Goal: Task Accomplishment & Management: Manage account settings

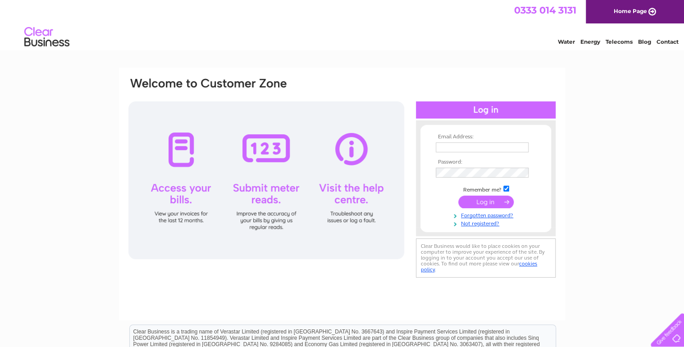
type input "NATC@Barnsdales.co.uk"
click at [495, 198] on input "submit" at bounding box center [485, 201] width 55 height 13
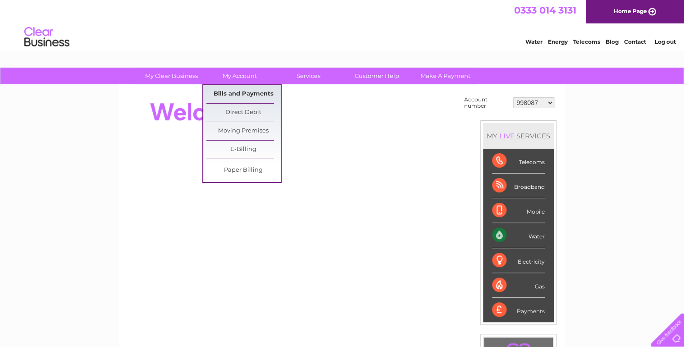
click at [235, 92] on link "Bills and Payments" at bounding box center [243, 94] width 74 height 18
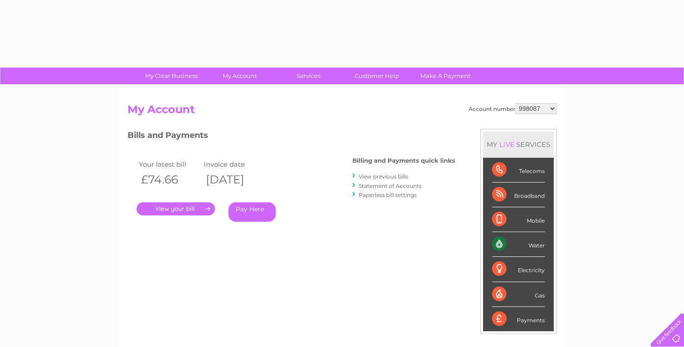
click at [545, 103] on select "998087 30277024" at bounding box center [535, 108] width 41 height 11
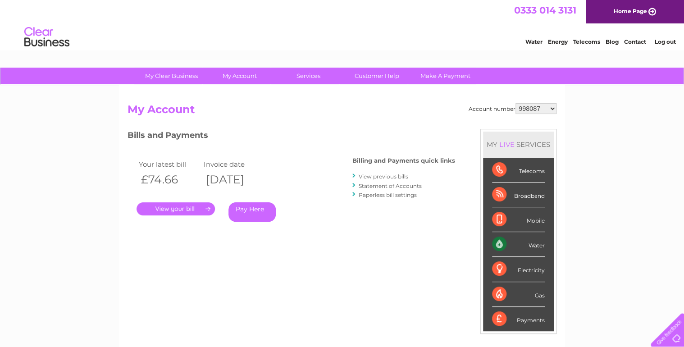
click at [547, 104] on select "998087 30277024" at bounding box center [535, 108] width 41 height 11
click at [546, 110] on select "998087 30277024" at bounding box center [535, 108] width 41 height 11
drag, startPoint x: 542, startPoint y: 108, endPoint x: 542, endPoint y: 114, distance: 6.3
click at [542, 108] on select "998087 30277024" at bounding box center [535, 108] width 41 height 11
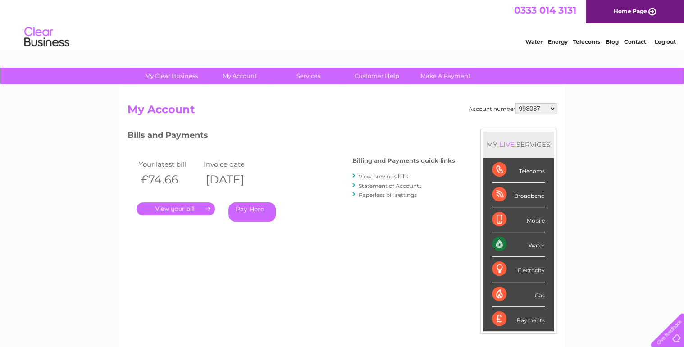
select select "30277024"
click at [515, 103] on select "998087 30277024" at bounding box center [535, 108] width 41 height 11
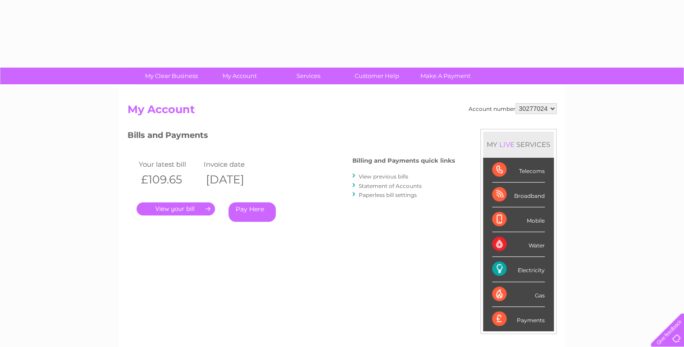
click at [233, 97] on div "Account number 998087 30277024 My Account MY LIVE SERVICES Telecoms Broadband M…" at bounding box center [342, 234] width 446 height 298
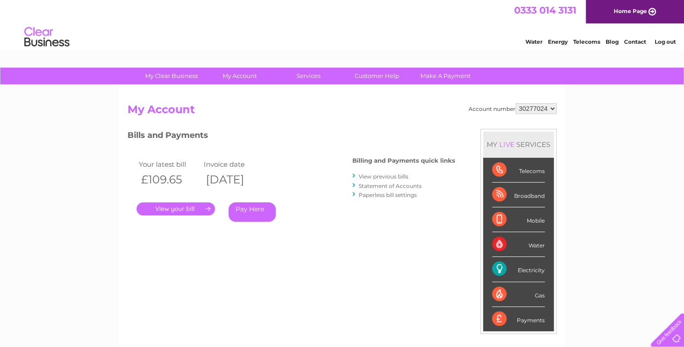
click at [233, 97] on div "Account number 998087 30277024 My Account MY LIVE SERVICES Telecoms Broadband M…" at bounding box center [342, 234] width 446 height 298
click at [195, 204] on link "." at bounding box center [175, 208] width 78 height 13
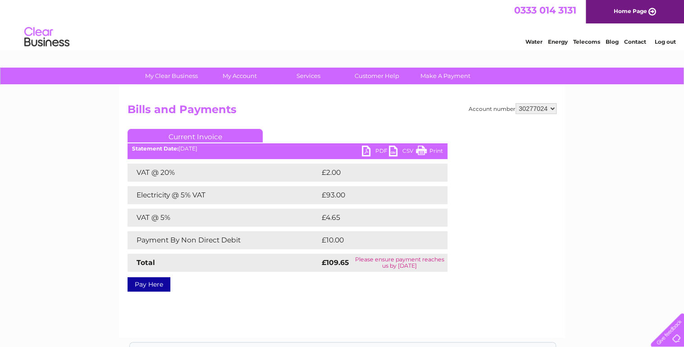
click at [383, 146] on link "PDF" at bounding box center [375, 151] width 27 height 13
click at [548, 107] on select "998087 30277024" at bounding box center [535, 108] width 41 height 11
select select "998087"
click at [515, 103] on select "998087 30277024" at bounding box center [535, 108] width 41 height 11
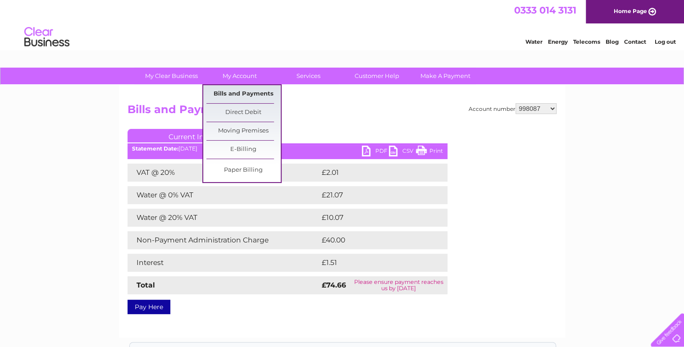
click at [238, 97] on link "Bills and Payments" at bounding box center [243, 94] width 74 height 18
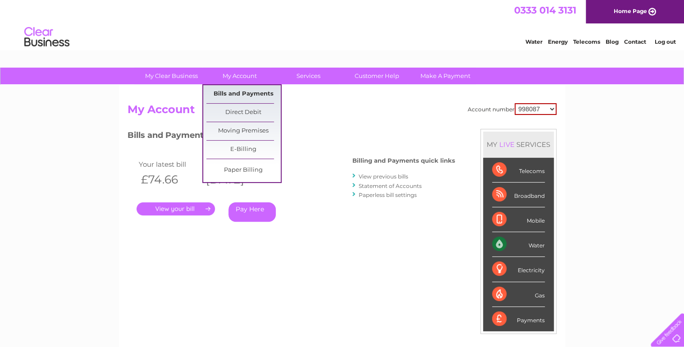
click at [248, 98] on link "Bills and Payments" at bounding box center [243, 94] width 74 height 18
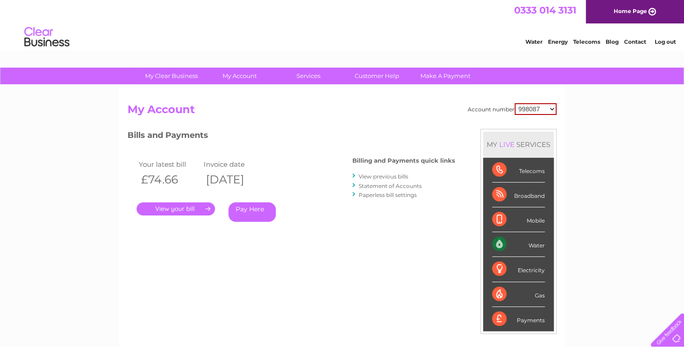
click at [383, 179] on link "View previous bills" at bounding box center [383, 176] width 50 height 7
click at [382, 177] on link "View previous bills" at bounding box center [383, 176] width 50 height 7
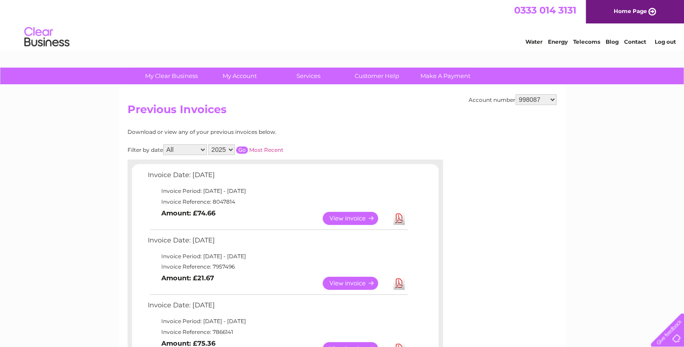
click at [228, 149] on select "2025 2024 2023 2022" at bounding box center [221, 149] width 27 height 11
click at [209, 144] on select "2025 2024 2023 2022" at bounding box center [221, 149] width 27 height 11
click at [241, 147] on input "button" at bounding box center [242, 149] width 12 height 7
click at [229, 150] on select "2025 2024 2023 2022" at bounding box center [221, 149] width 27 height 11
select select "2025"
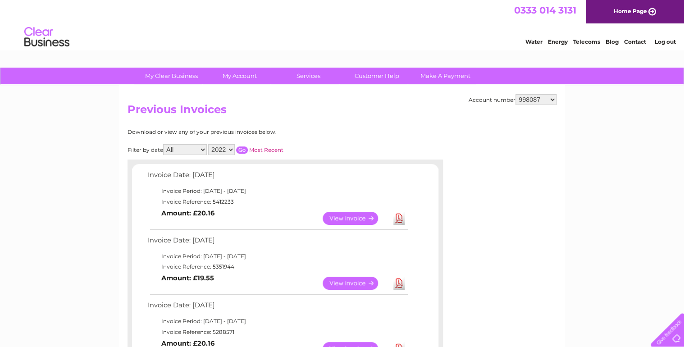
click at [209, 144] on select "2025 2024 2023 2022" at bounding box center [221, 149] width 27 height 11
click at [238, 149] on input "button" at bounding box center [242, 149] width 12 height 7
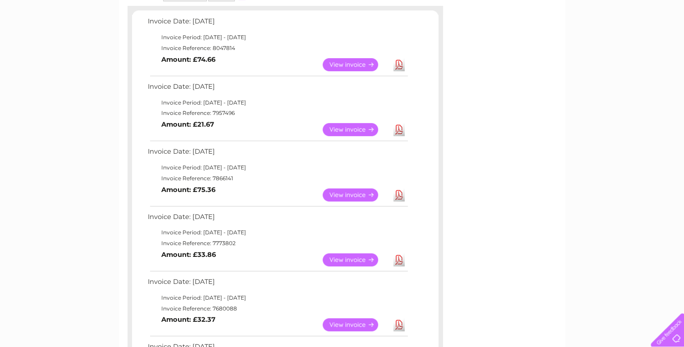
scroll to position [144, 0]
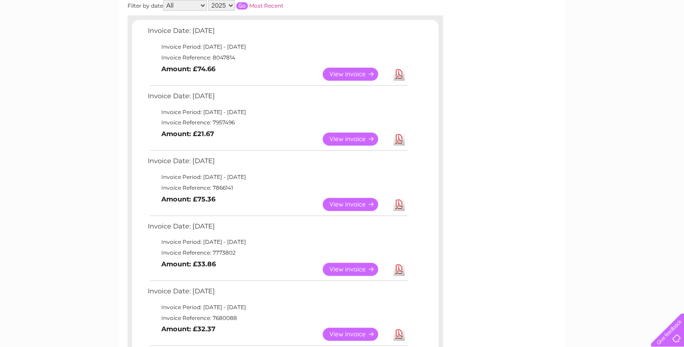
click at [349, 72] on link "View" at bounding box center [355, 74] width 66 height 13
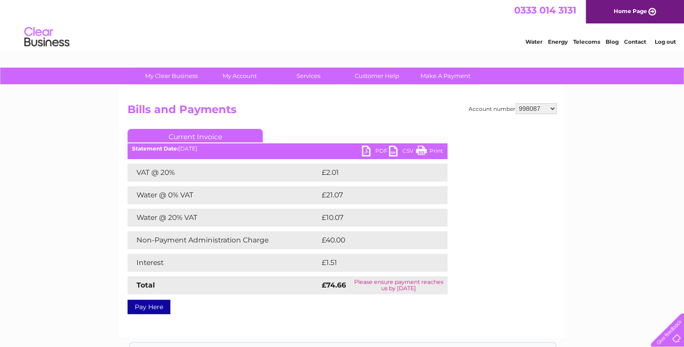
click at [376, 150] on link "PDF" at bounding box center [375, 151] width 27 height 13
